Goal: Navigation & Orientation: Find specific page/section

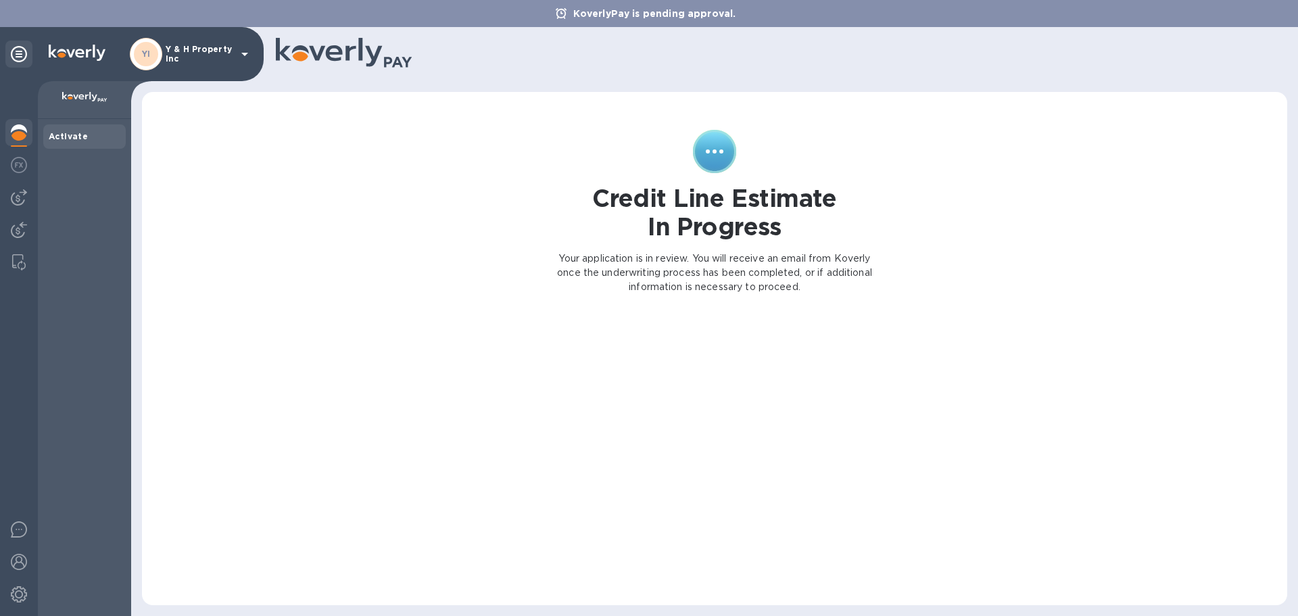
click at [239, 49] on icon at bounding box center [245, 54] width 16 height 16
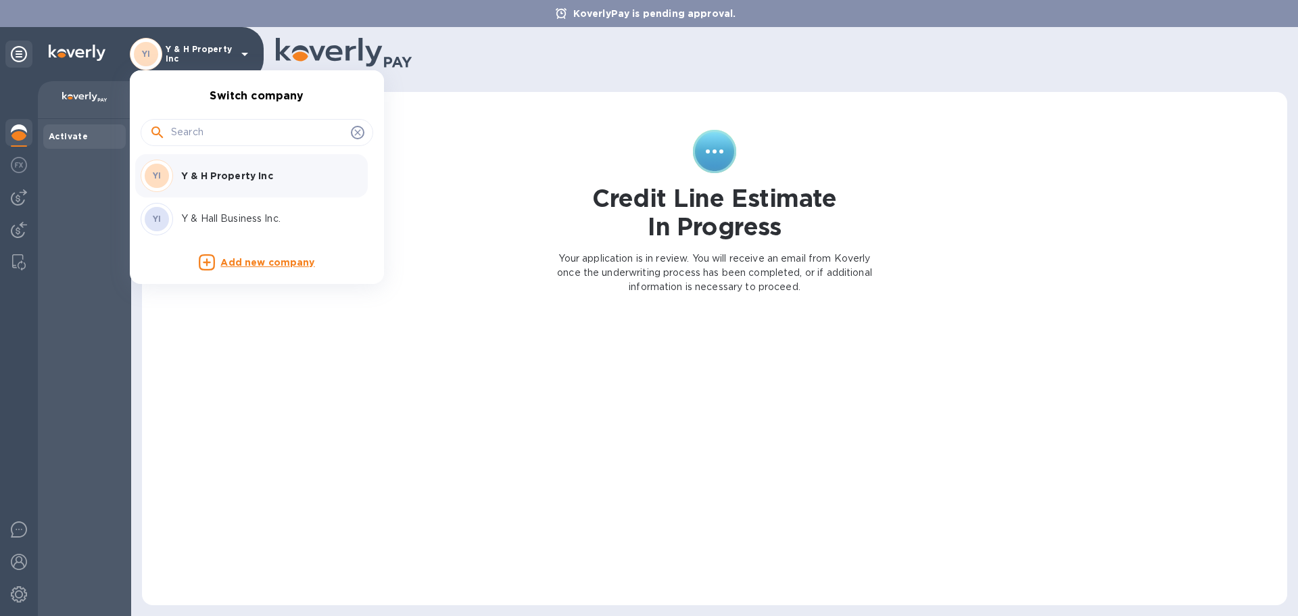
click at [239, 49] on div at bounding box center [649, 308] width 1298 height 616
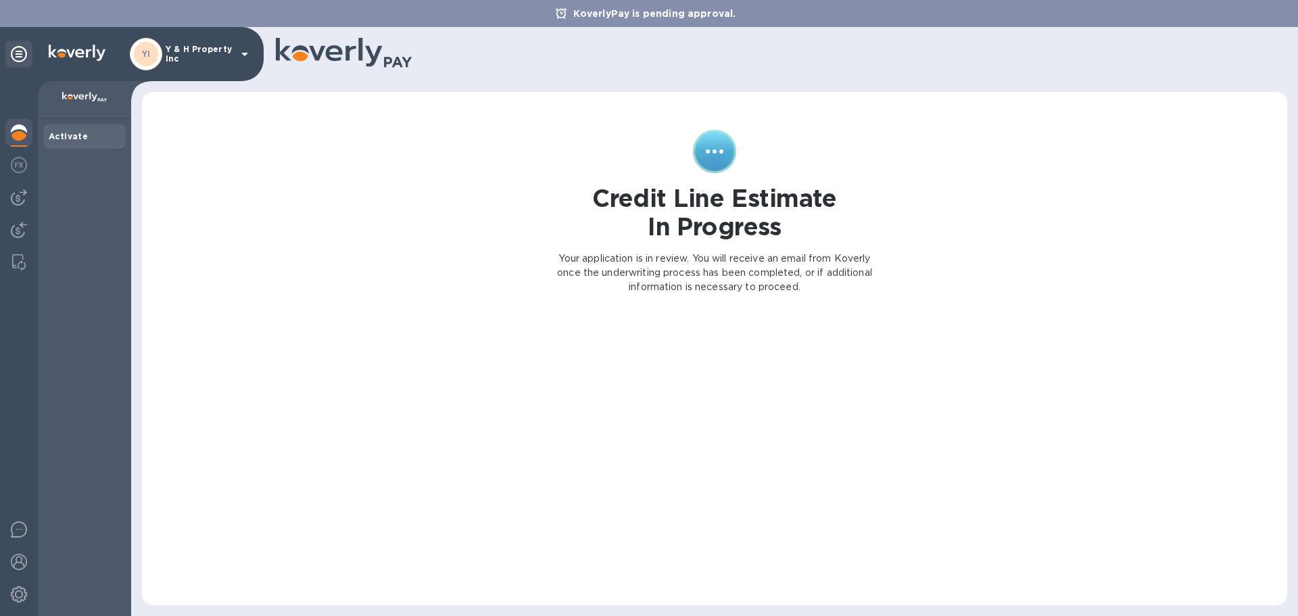
click at [210, 56] on p "Y & H Property Inc" at bounding box center [200, 54] width 68 height 19
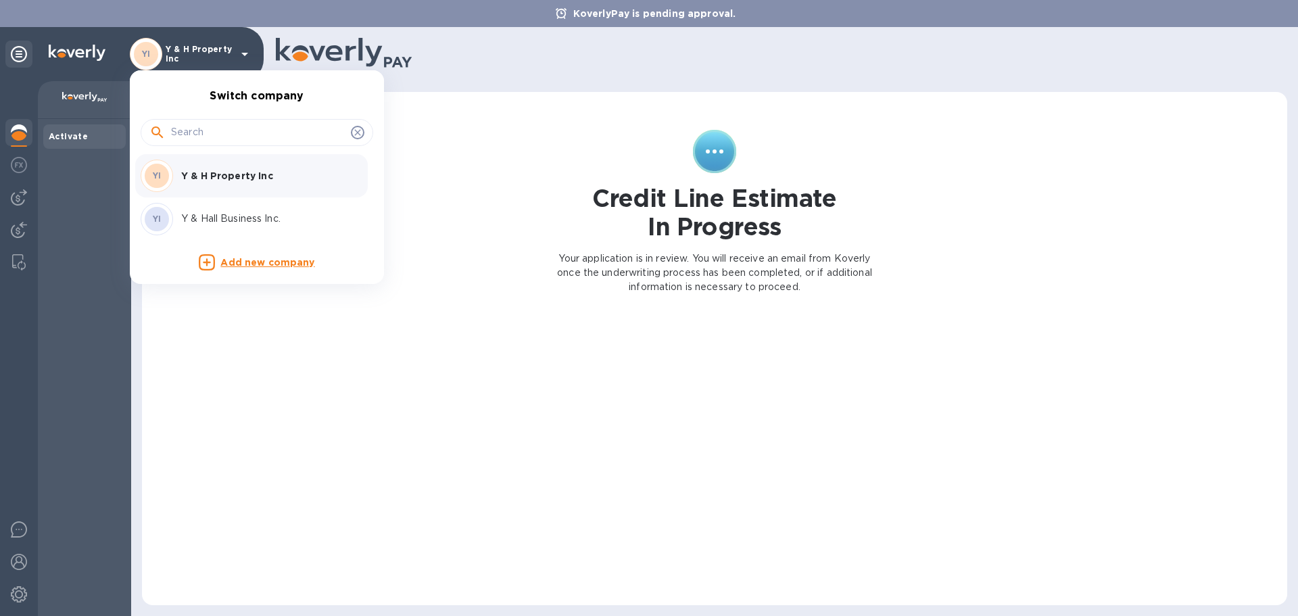
click at [245, 211] on div "YI Y & Hall Business Inc." at bounding box center [246, 219] width 211 height 32
